Goal: Find specific page/section: Find specific page/section

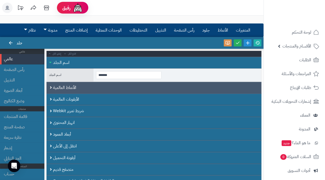
click at [63, 85] on font "الأنماط العالمية" at bounding box center [64, 88] width 23 height 6
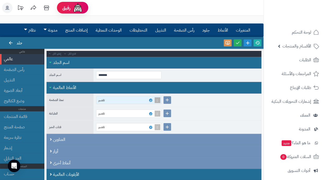
click at [157, 101] on span at bounding box center [157, 101] width 7 height 8
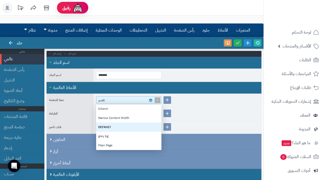
scroll to position [46, 65]
click at [37, 115] on li "قائمة المنتجات" at bounding box center [22, 116] width 44 height 10
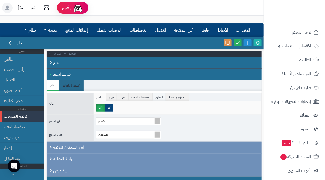
click at [162, 97] on font "المتاجر" at bounding box center [158, 97] width 7 height 4
click at [156, 99] on font "المتاجر" at bounding box center [158, 97] width 7 height 4
click at [138, 99] on font "مجموعات العملاء" at bounding box center [140, 97] width 18 height 4
click at [120, 98] on font "عميل" at bounding box center [123, 97] width 6 height 4
click at [109, 97] on font "جهاز" at bounding box center [111, 97] width 5 height 4
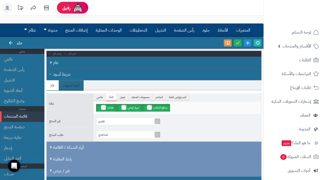
click at [123, 108] on label "جهاز لوحي" at bounding box center [129, 108] width 26 height 8
click at [100, 96] on font "عالمي" at bounding box center [99, 97] width 7 height 4
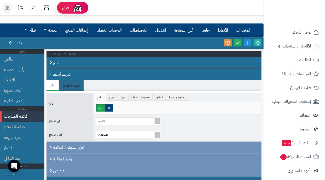
click at [55, 136] on font "طلب المنتج" at bounding box center [56, 135] width 14 height 5
click at [57, 133] on font "طلب المنتج" at bounding box center [56, 135] width 14 height 5
click at [296, 48] on span "الأقسام والمنتجات" at bounding box center [296, 46] width 29 height 7
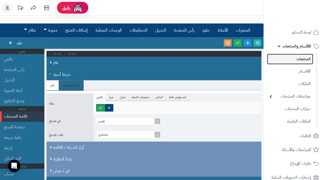
click at [301, 62] on link "المنتجات" at bounding box center [290, 59] width 46 height 11
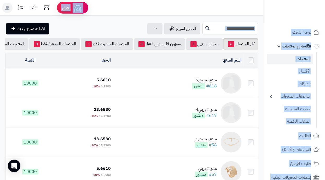
click at [96, 84] on div "**********" at bounding box center [131, 143] width 263 height 255
